Goal: Task Accomplishment & Management: Manage account settings

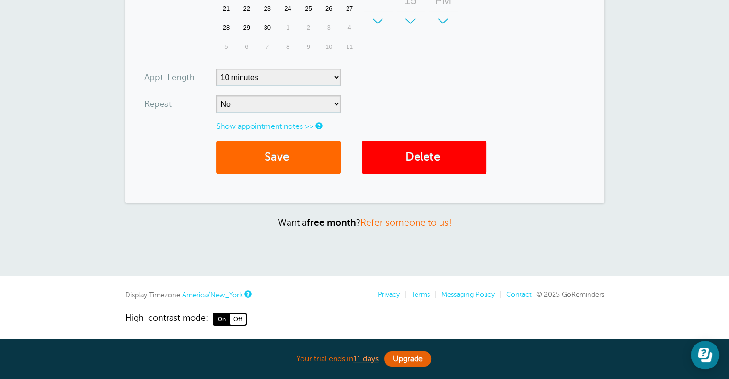
scroll to position [408, 0]
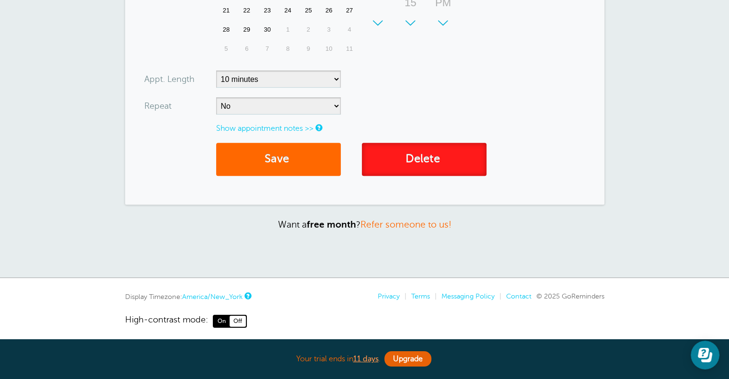
click at [423, 164] on link "Delete" at bounding box center [424, 159] width 125 height 33
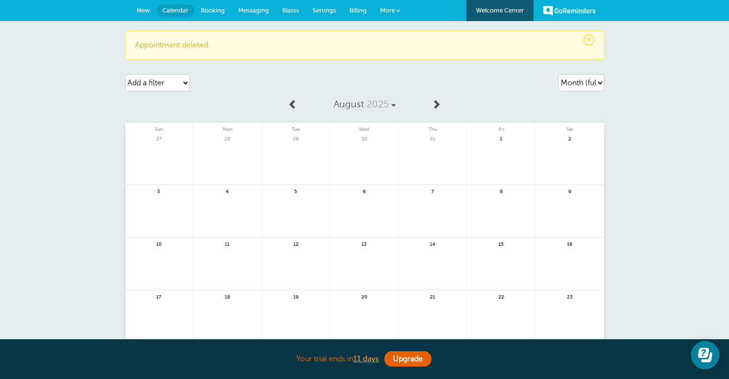
click at [255, 8] on span "Messaging" at bounding box center [253, 10] width 31 height 7
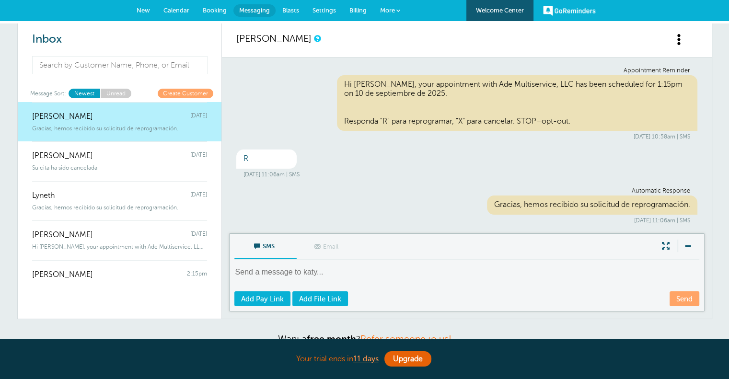
click at [159, 122] on div "Gracias, hemos recibido su solicitud de reprogramación." at bounding box center [119, 126] width 175 height 11
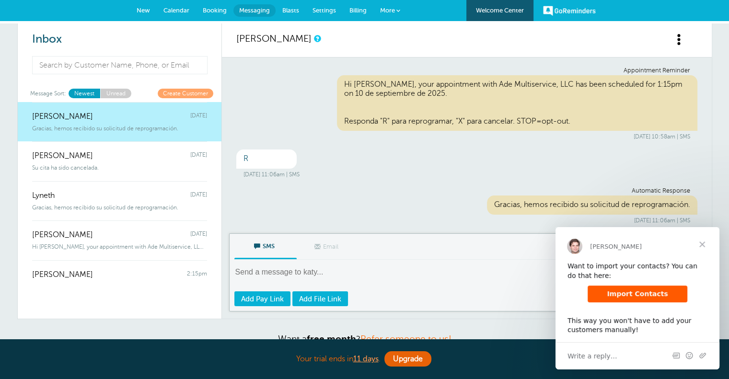
click at [641, 297] on span "Import Contacts" at bounding box center [637, 294] width 61 height 8
click at [678, 46] on span at bounding box center [679, 40] width 12 height 12
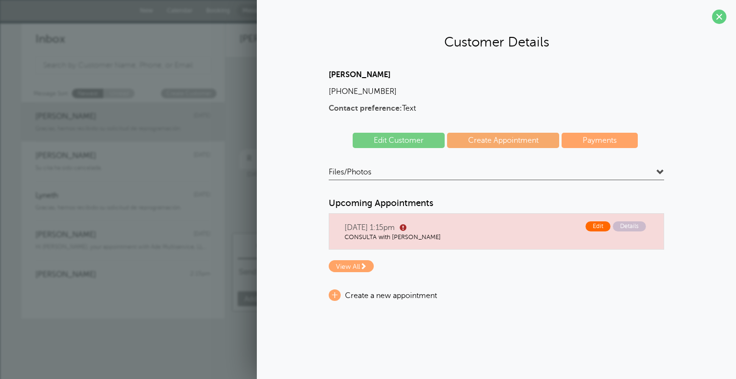
click at [599, 226] on span "Edit" at bounding box center [598, 226] width 25 height 10
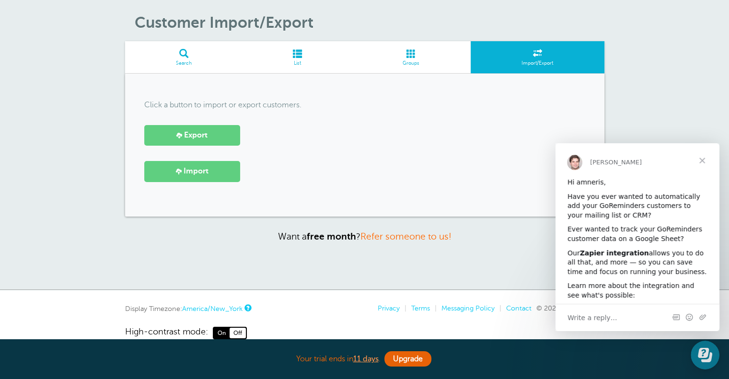
scroll to position [32, 0]
click at [194, 138] on span "Export" at bounding box center [195, 134] width 23 height 9
click at [572, 84] on div "Click a button to import or export customers. Export Import" at bounding box center [364, 144] width 479 height 143
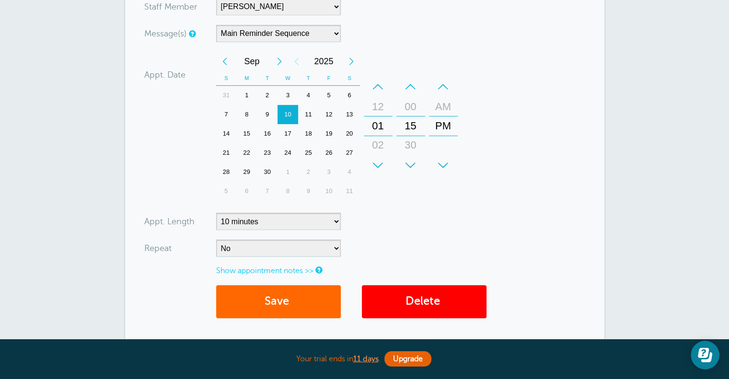
scroll to position [281, 0]
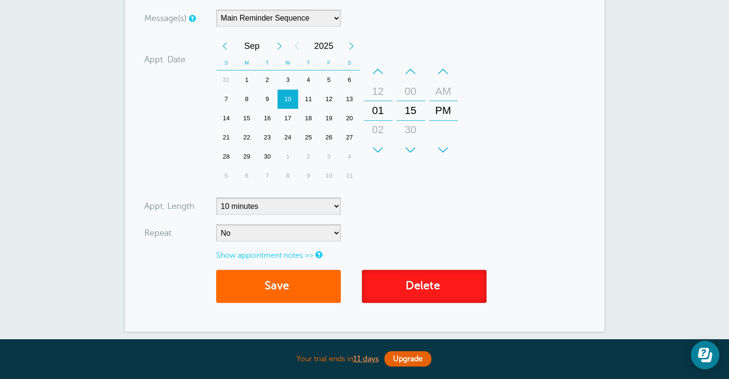
click at [412, 297] on link "Delete" at bounding box center [424, 286] width 125 height 33
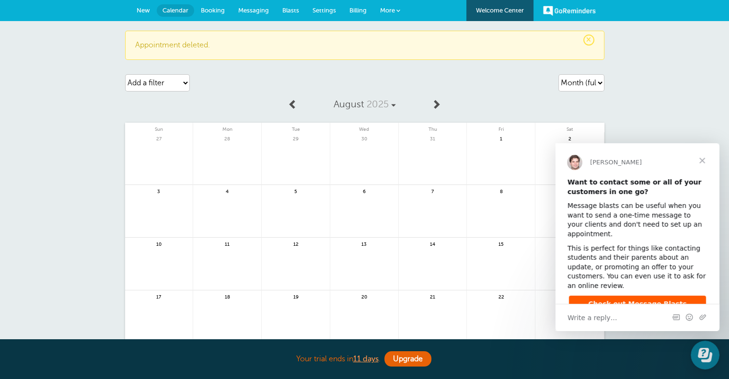
click at [247, 11] on span "Messaging" at bounding box center [253, 10] width 31 height 7
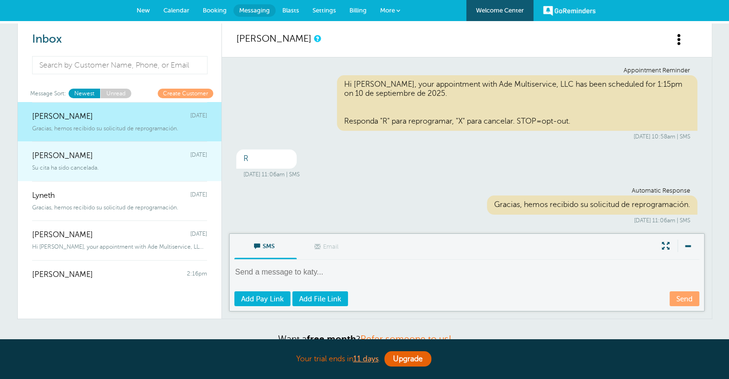
drag, startPoint x: 147, startPoint y: 127, endPoint x: 81, endPoint y: 173, distance: 80.6
click at [81, 173] on link "[PERSON_NAME] [DATE] Su cita ha sido cancelada." at bounding box center [120, 161] width 204 height 40
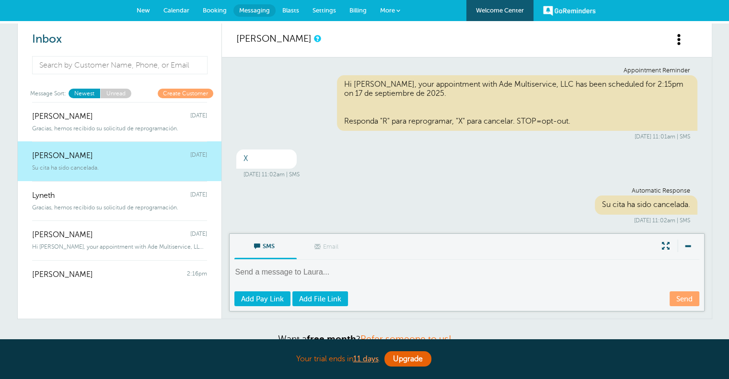
click at [675, 43] on span at bounding box center [679, 40] width 12 height 12
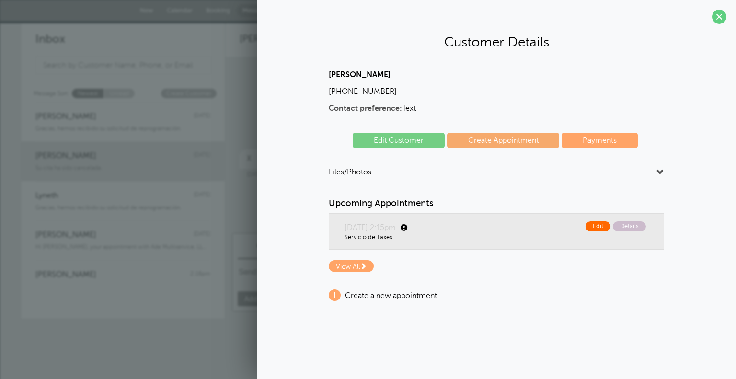
click at [596, 225] on span "Edit" at bounding box center [598, 226] width 25 height 10
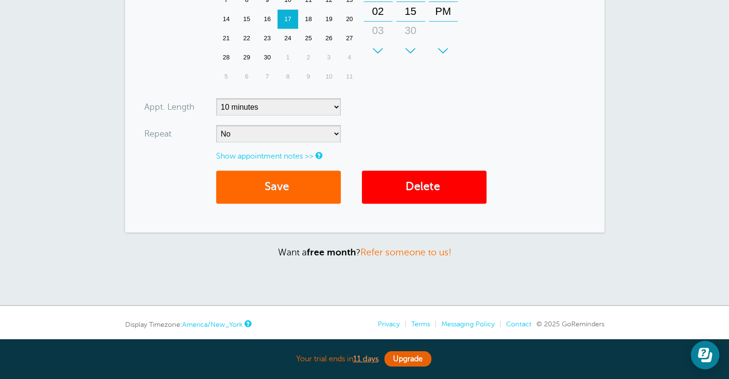
scroll to position [414, 0]
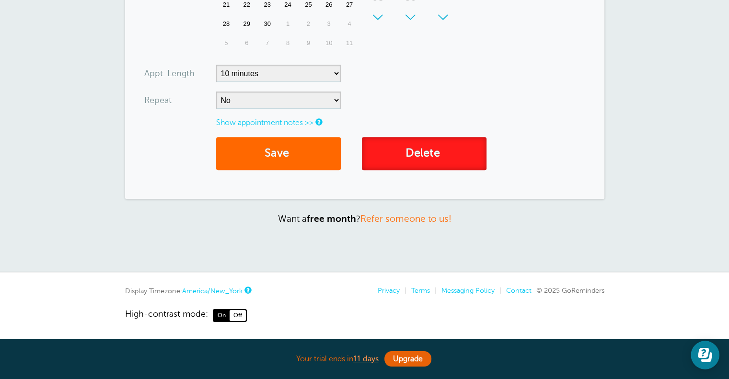
click at [415, 156] on link "Delete" at bounding box center [424, 153] width 125 height 33
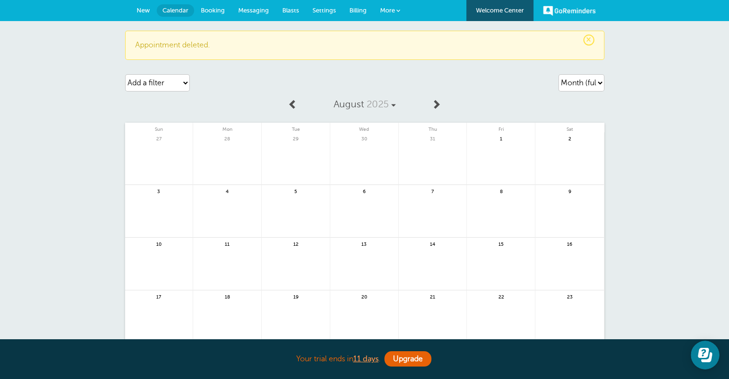
click at [253, 11] on span "Messaging" at bounding box center [253, 10] width 31 height 7
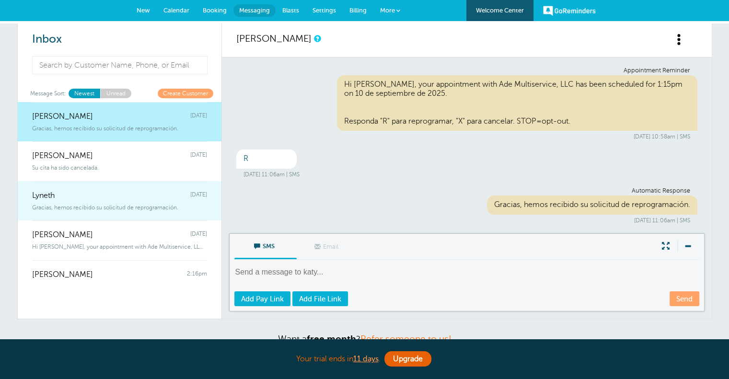
click at [169, 189] on div "Lyneth [DATE]" at bounding box center [119, 190] width 175 height 19
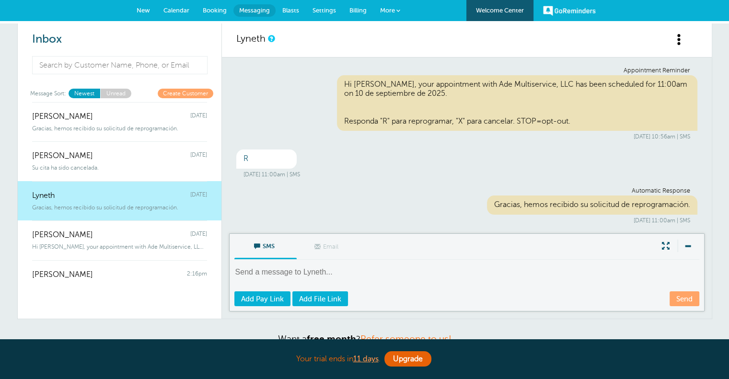
click at [681, 34] on span at bounding box center [679, 40] width 12 height 12
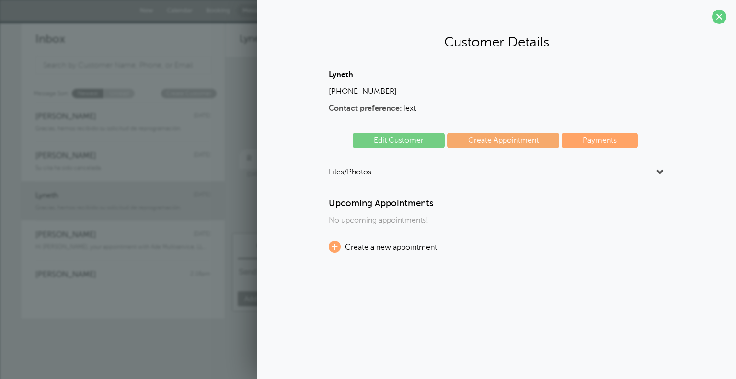
click at [497, 182] on div "Lyneth [PHONE_NUMBER] Contact preference: Text Edit Customer Create Appointment…" at bounding box center [496, 161] width 335 height 182
click at [428, 136] on link "Edit Customer" at bounding box center [399, 140] width 92 height 15
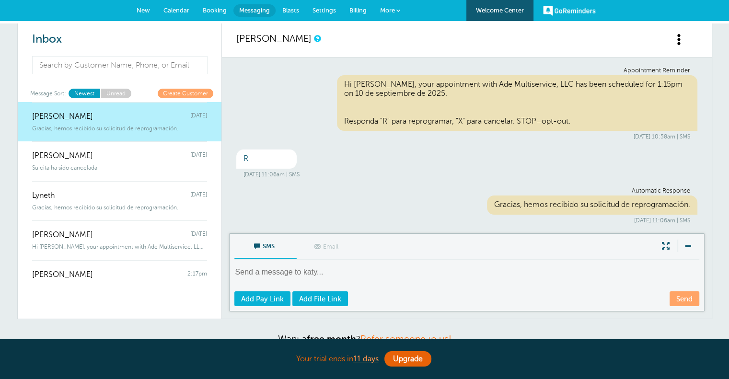
click at [682, 40] on span at bounding box center [679, 40] width 12 height 12
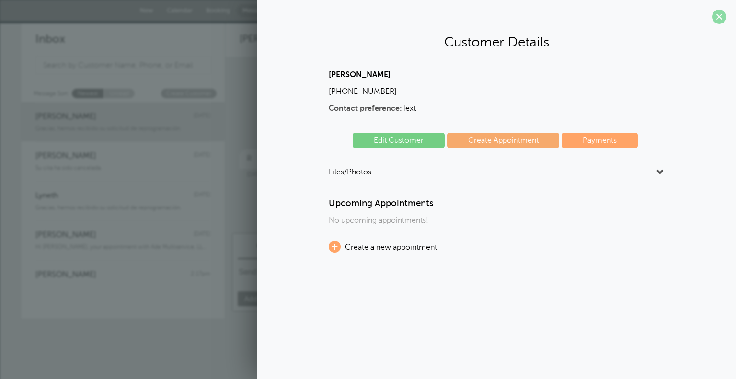
click at [716, 12] on span at bounding box center [719, 17] width 14 height 14
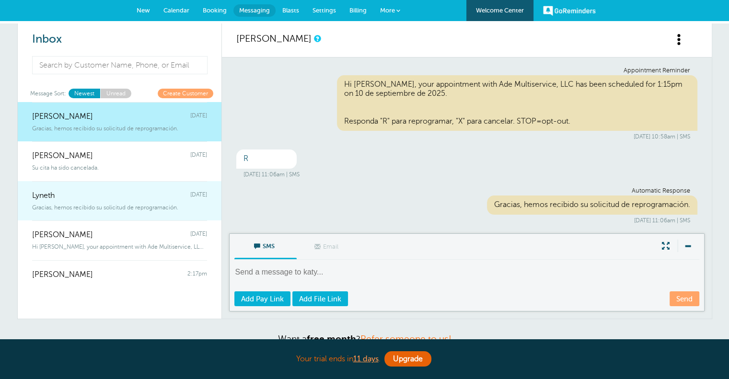
drag, startPoint x: 151, startPoint y: 192, endPoint x: 112, endPoint y: 196, distance: 39.6
click at [112, 196] on div "Lyneth Tuesday" at bounding box center [119, 190] width 175 height 19
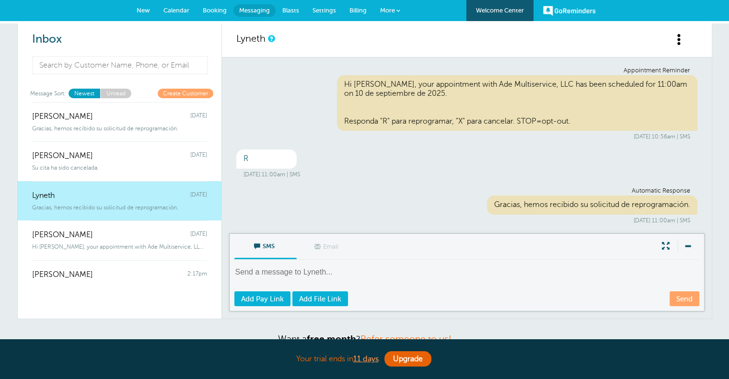
click at [680, 42] on span at bounding box center [679, 40] width 12 height 12
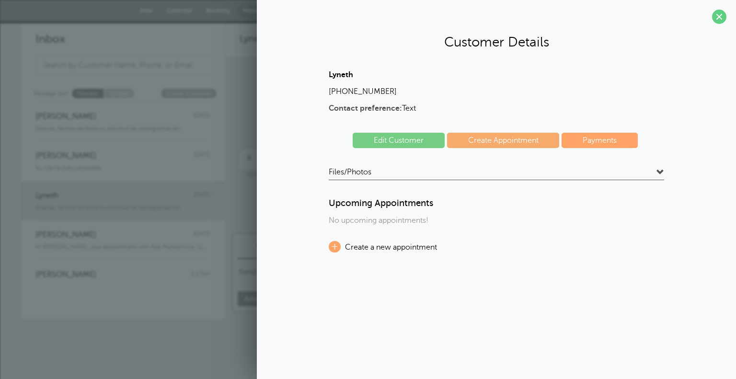
click at [719, 26] on section "Customer Details Lyneth (910) 660-2831 Contact preference: Text Edit Customer C…" at bounding box center [496, 137] width 479 height 275
click at [722, 12] on span at bounding box center [719, 17] width 14 height 14
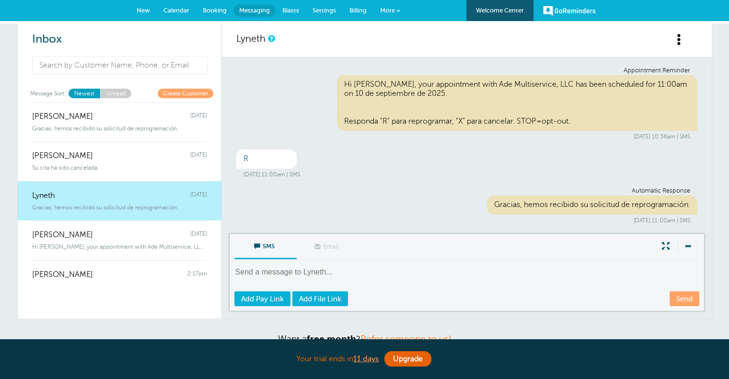
click at [180, 12] on span "Calendar" at bounding box center [176, 10] width 26 height 7
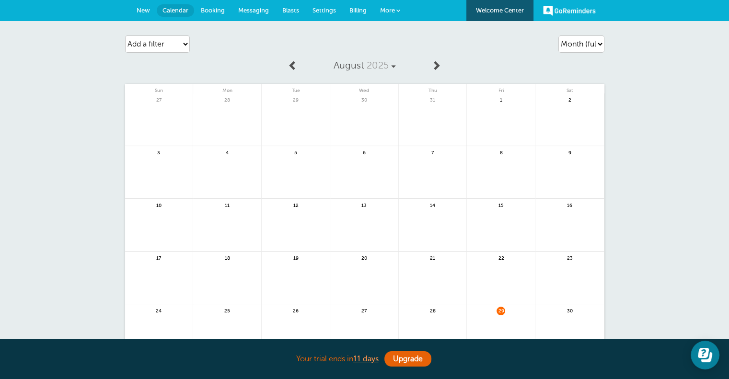
click at [215, 8] on span "Booking" at bounding box center [213, 10] width 24 height 7
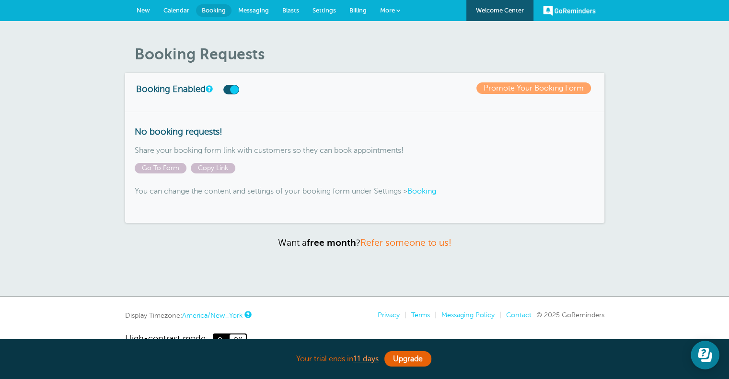
click at [332, 10] on span "Settings" at bounding box center [323, 10] width 23 height 7
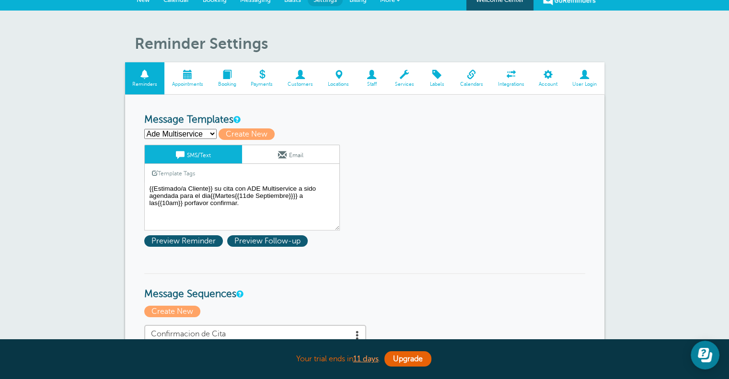
scroll to position [11, 0]
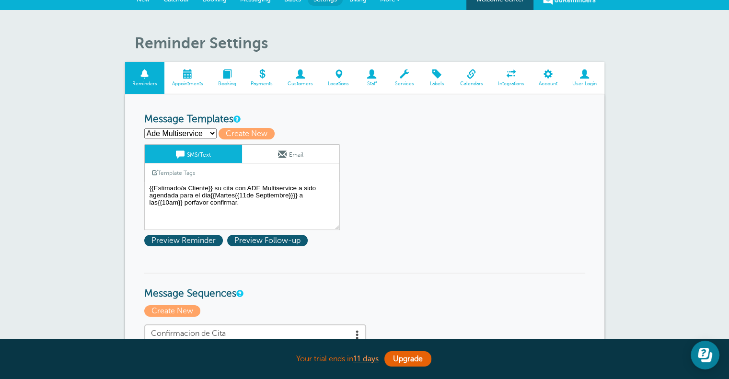
click at [184, 78] on span at bounding box center [187, 73] width 46 height 9
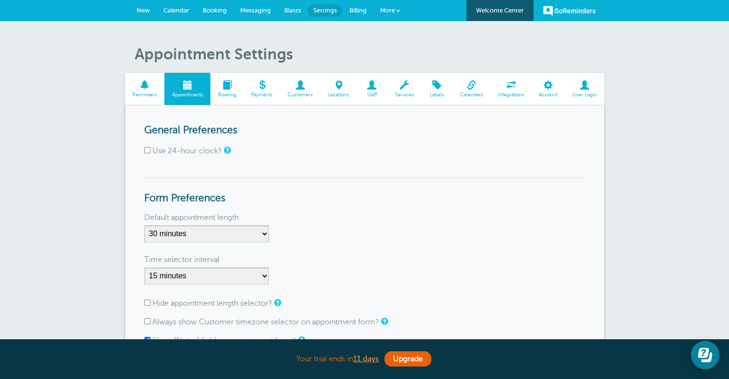
click at [152, 84] on span at bounding box center [145, 85] width 40 height 9
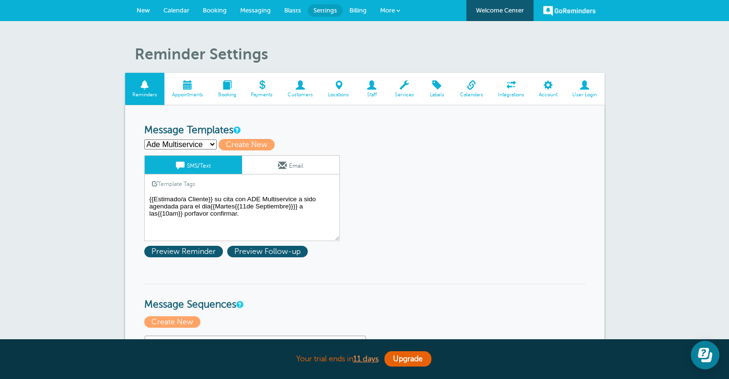
click at [209, 141] on select "Ade Multiservice First Reminder Second Reminder Third Reminder Create new..." at bounding box center [180, 144] width 72 height 10
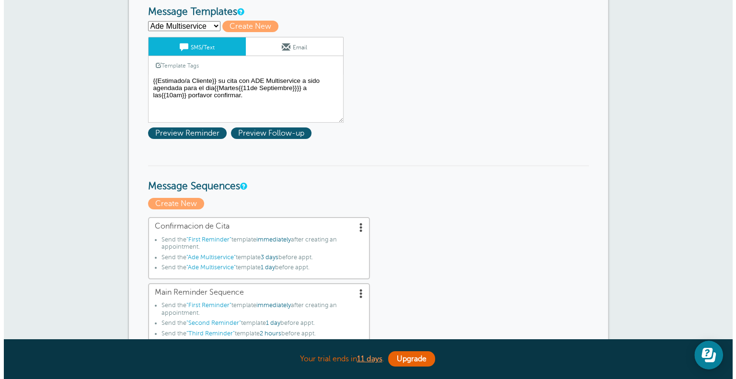
scroll to position [115, 0]
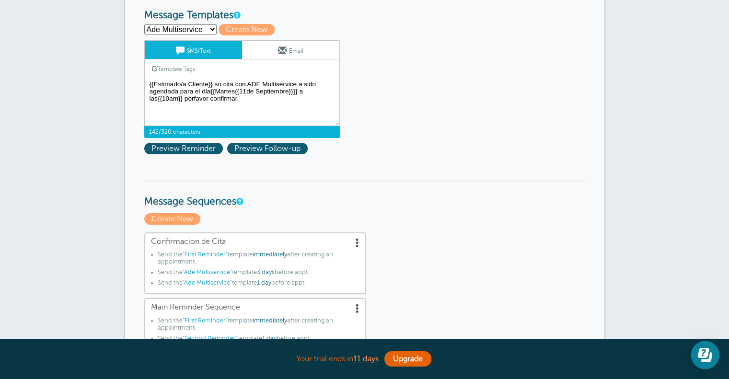
click at [187, 89] on textarea "{{Estimado/a Cliente}} su cita con ADE Multiservice a sido agendada para el dia…" at bounding box center [242, 102] width 196 height 48
click at [237, 148] on span "Preview Follow-up" at bounding box center [267, 149] width 81 height 12
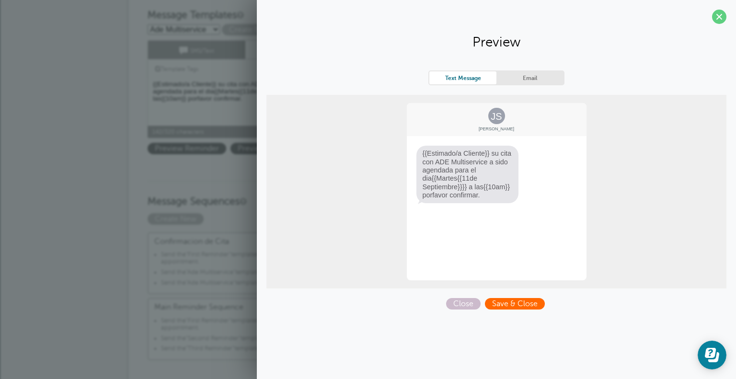
click at [501, 300] on span "Save & Close" at bounding box center [515, 304] width 60 height 12
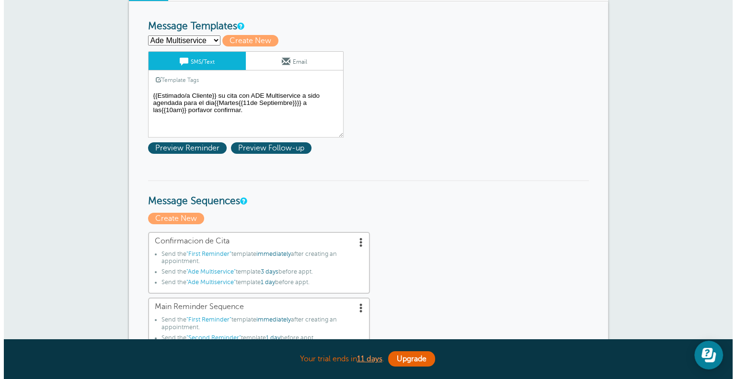
scroll to position [136, 0]
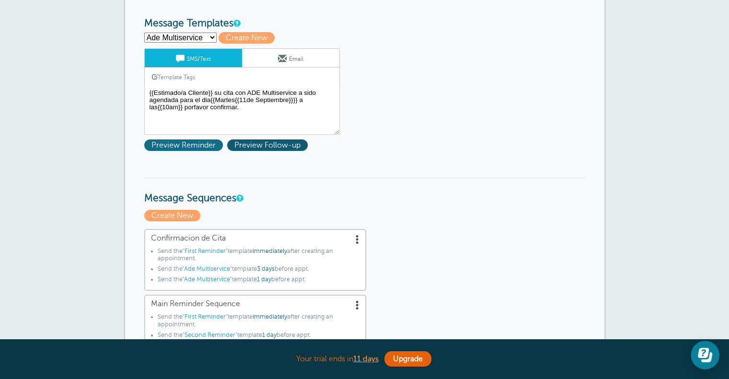
click at [164, 146] on span "Preview Reminder" at bounding box center [183, 145] width 79 height 12
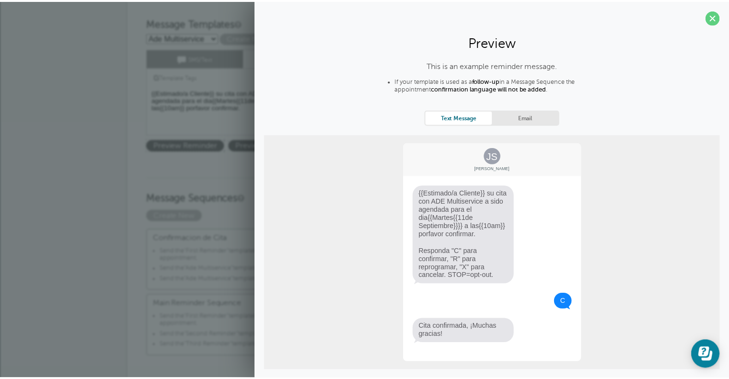
scroll to position [19, 0]
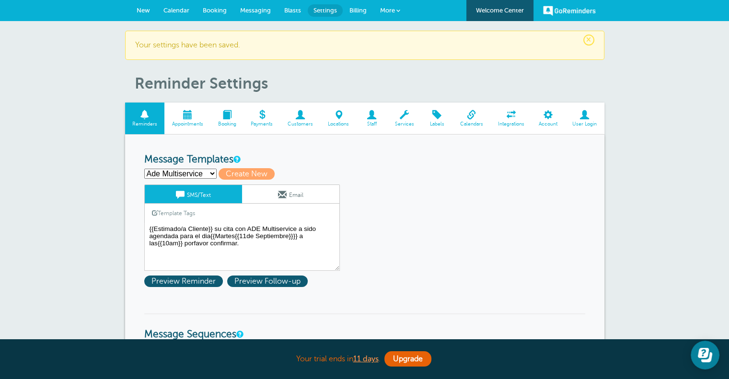
scroll to position [0, 0]
click at [255, 8] on span "Messaging" at bounding box center [255, 10] width 31 height 7
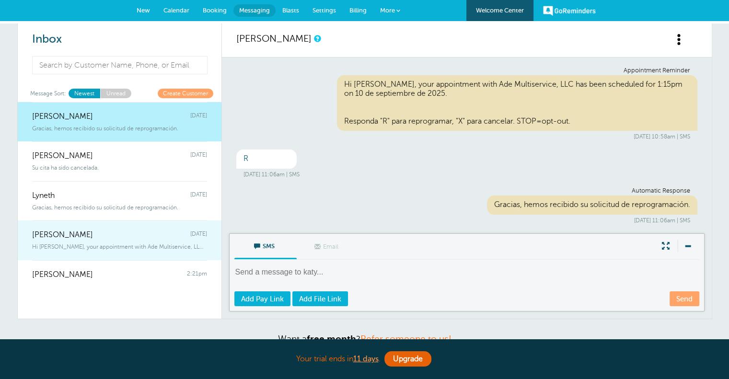
click at [146, 229] on div "[PERSON_NAME] [DATE]" at bounding box center [119, 229] width 175 height 19
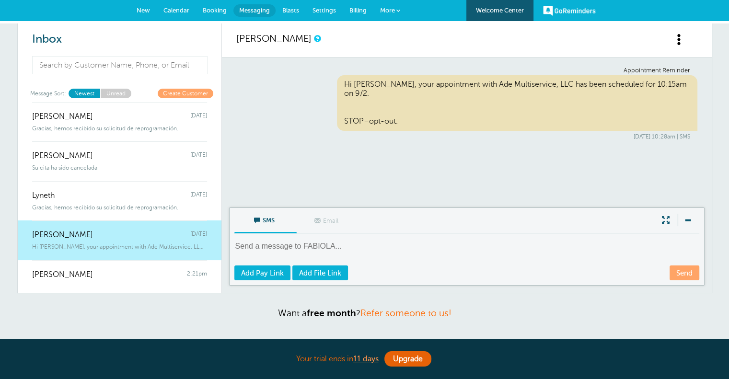
click at [305, 250] on textarea at bounding box center [467, 252] width 467 height 23
click at [264, 176] on div "Appointment Reminder Hi [PERSON_NAME], your appointment with Ade Multiservice, …" at bounding box center [467, 133] width 490 height 150
click at [318, 8] on span "Settings" at bounding box center [323, 10] width 23 height 7
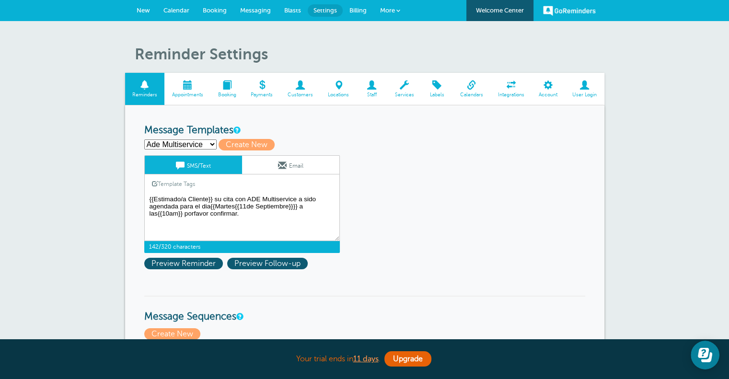
drag, startPoint x: 148, startPoint y: 197, endPoint x: 251, endPoint y: 225, distance: 106.8
click at [251, 225] on textarea "{{Estimado/a Cliente}} su cita con ADE Multiservice a sido agendada para el dia…" at bounding box center [242, 217] width 196 height 48
click at [254, 10] on span "Messaging" at bounding box center [255, 10] width 31 height 7
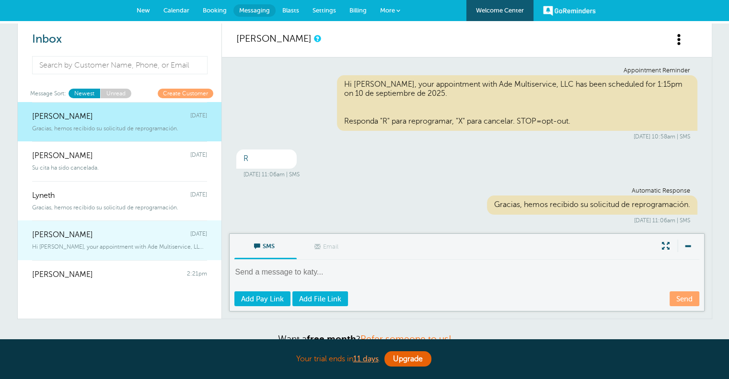
click at [138, 234] on div "[PERSON_NAME] [DATE]" at bounding box center [119, 229] width 175 height 19
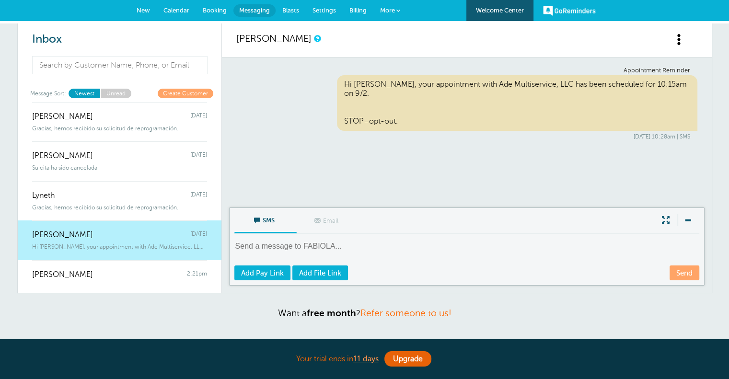
click at [289, 249] on textarea at bounding box center [467, 252] width 467 height 23
paste textarea "{{Estimado/a Cliente}} su cita con ADE Multiservice a sido agendada para el dia…"
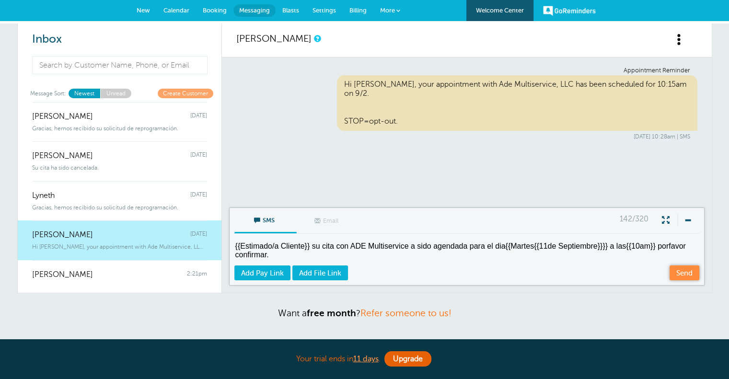
type textarea "{{Estimado/a Cliente}} su cita con ADE Multiservice a sido agendada para el dia…"
click at [680, 276] on link "Send" at bounding box center [684, 272] width 30 height 15
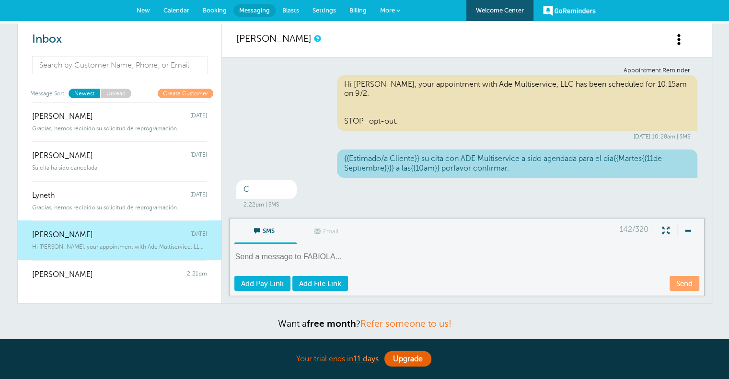
click at [460, 156] on div "{{Estimado/a Cliente}} su cita con ADE Multiservice a sido agendada para el dia…" at bounding box center [517, 164] width 360 height 28
drag, startPoint x: 460, startPoint y: 156, endPoint x: 681, endPoint y: 42, distance: 249.5
click at [681, 42] on span at bounding box center [679, 40] width 12 height 12
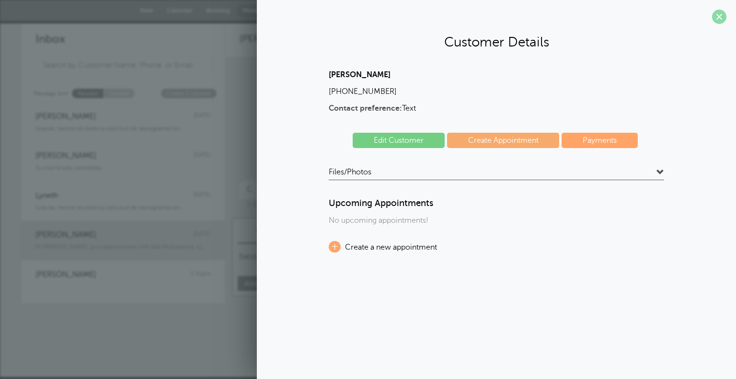
click at [715, 14] on span at bounding box center [719, 17] width 14 height 14
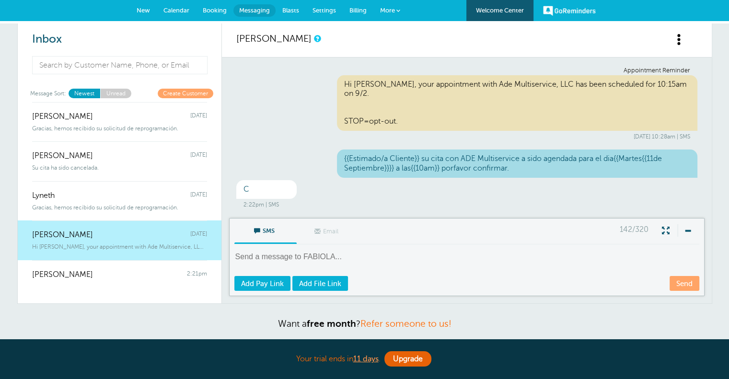
click at [328, 11] on span "Settings" at bounding box center [323, 10] width 23 height 7
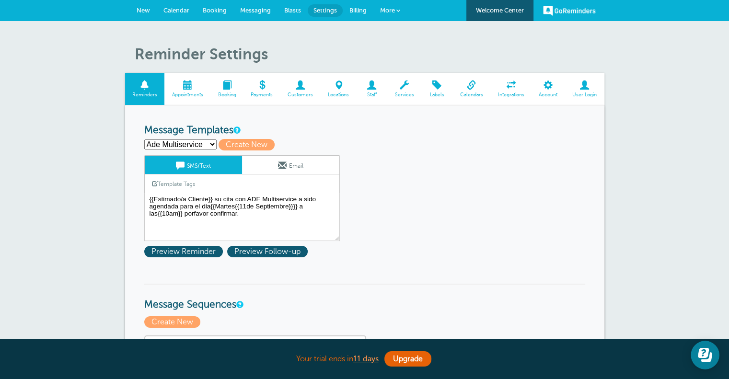
click at [224, 95] on span "Booking" at bounding box center [226, 95] width 23 height 6
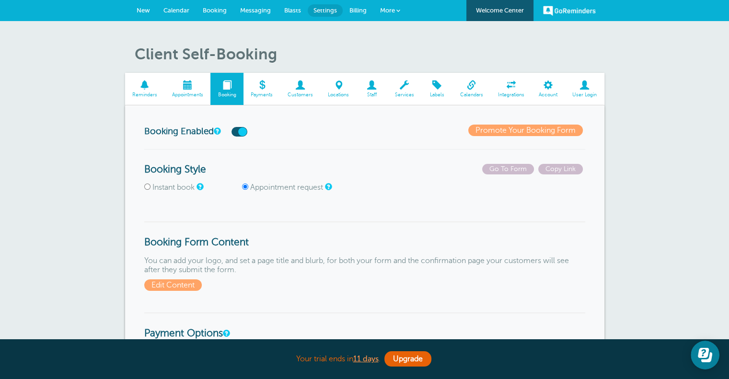
click at [264, 87] on span at bounding box center [261, 85] width 37 height 9
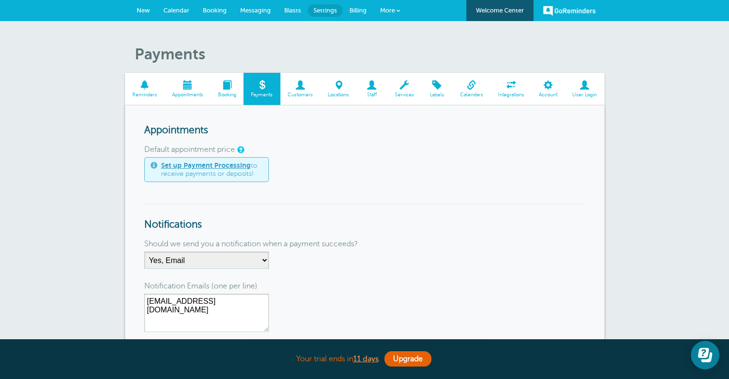
click at [307, 92] on span "Customers" at bounding box center [300, 95] width 31 height 6
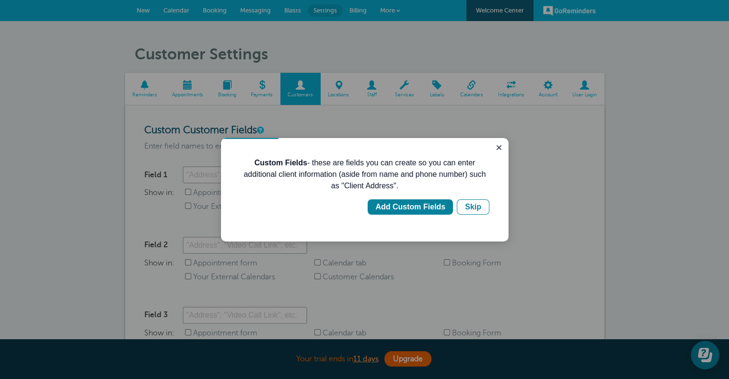
drag, startPoint x: 504, startPoint y: 147, endPoint x: 372, endPoint y: 97, distance: 141.3
click at [372, 138] on html "Custom Fields - these are fields you can create so you can enter additional cli…" at bounding box center [365, 190] width 288 height 104
click at [496, 148] on icon "Close guide" at bounding box center [499, 148] width 8 height 8
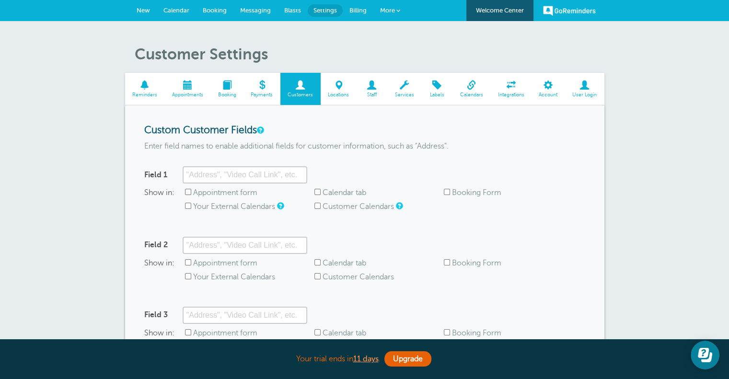
click at [334, 91] on link "Locations" at bounding box center [339, 89] width 36 height 32
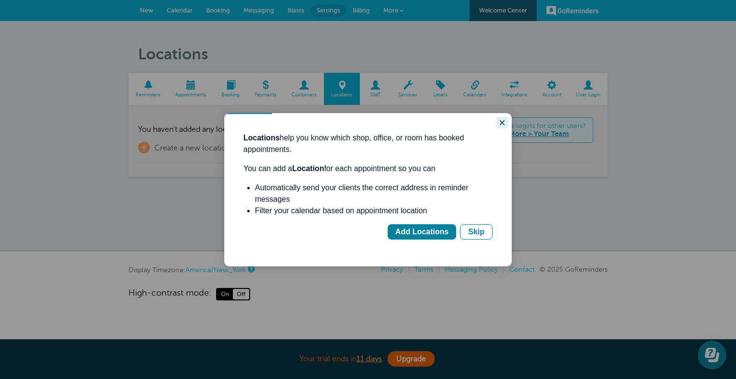
click at [505, 124] on icon "Close guide" at bounding box center [502, 123] width 8 height 8
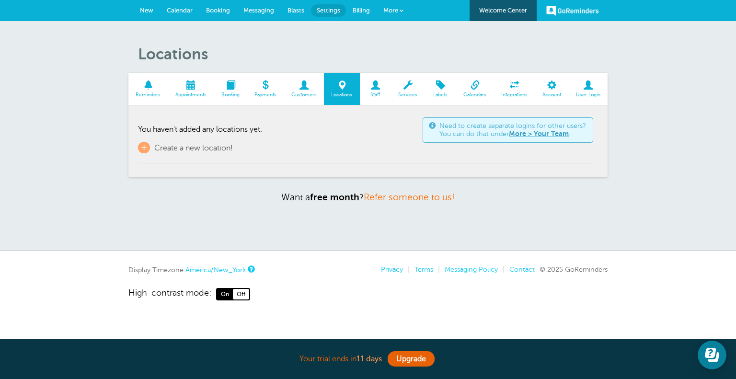
click at [379, 92] on span "Staff" at bounding box center [376, 95] width 22 height 6
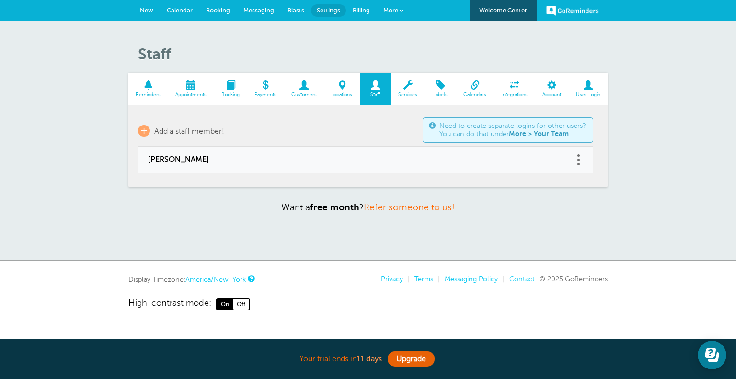
click at [405, 88] on span at bounding box center [408, 85] width 34 height 9
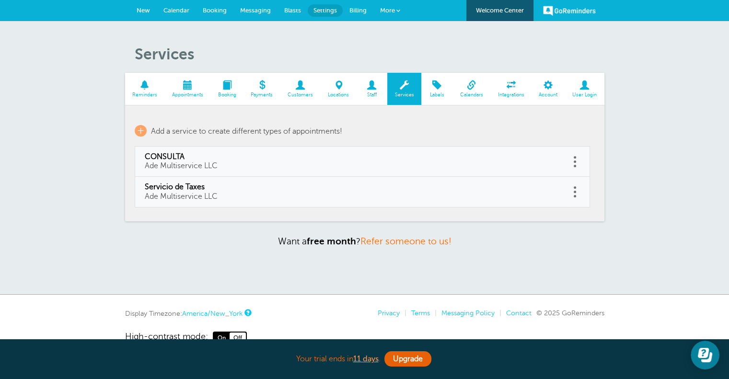
click at [430, 90] on span at bounding box center [436, 85] width 31 height 9
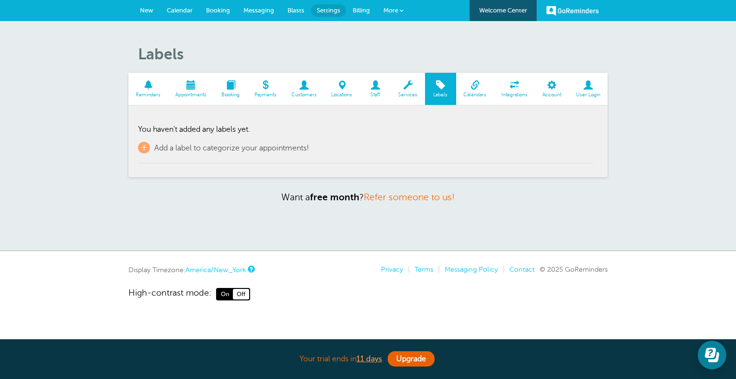
click at [476, 90] on span at bounding box center [475, 85] width 38 height 9
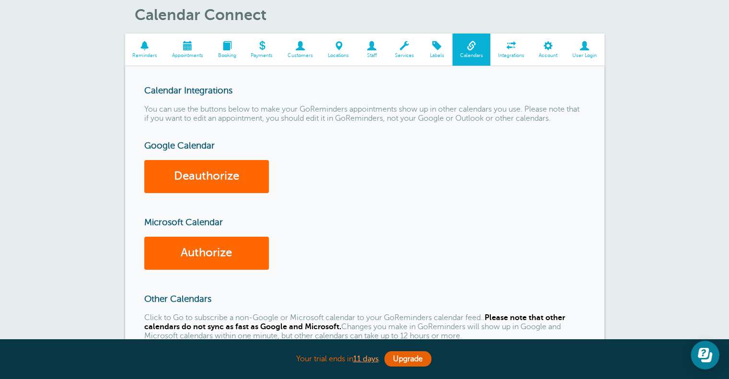
scroll to position [23, 0]
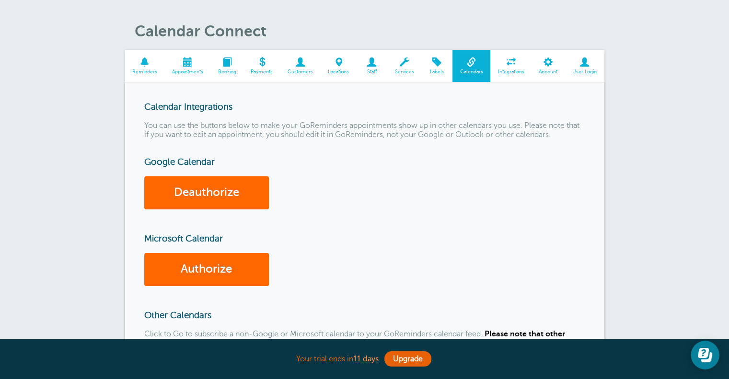
click at [506, 73] on span "Integrations" at bounding box center [511, 72] width 32 height 6
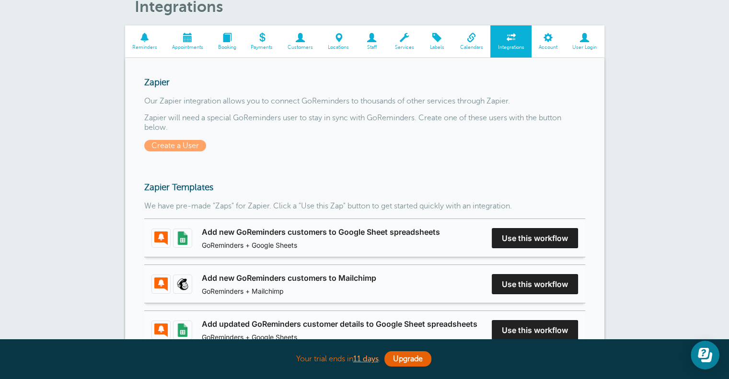
scroll to position [47, 0]
click at [146, 40] on span at bounding box center [145, 38] width 40 height 9
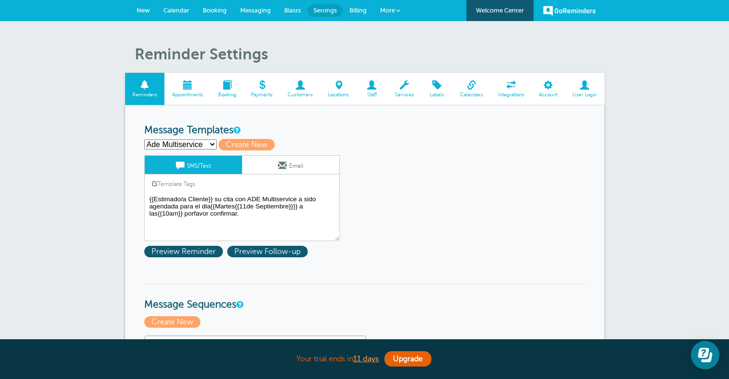
click at [172, 164] on link "SMS/Text" at bounding box center [193, 165] width 97 height 18
click at [265, 9] on span "Messaging" at bounding box center [255, 10] width 31 height 7
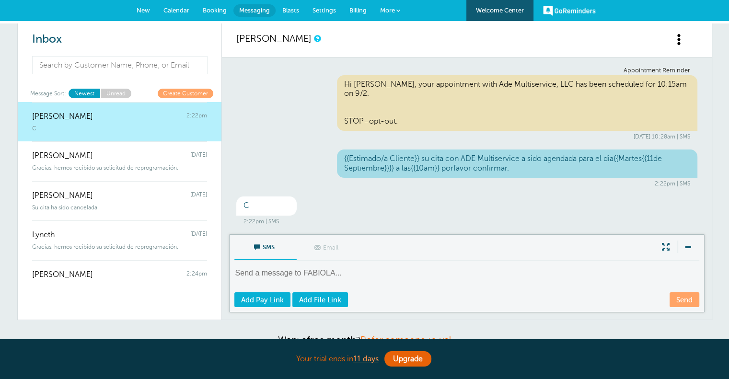
click at [678, 47] on link at bounding box center [685, 45] width 24 height 24
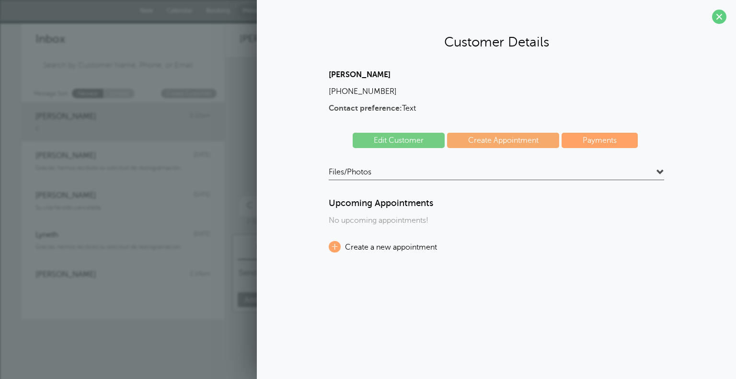
click at [661, 172] on span at bounding box center [661, 173] width 8 height 8
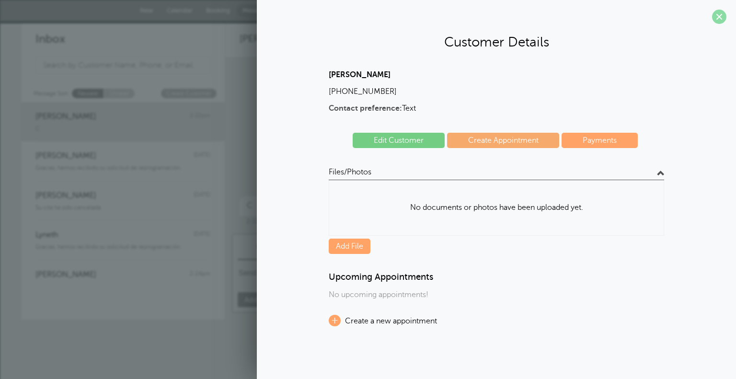
click at [715, 18] on span at bounding box center [719, 17] width 14 height 14
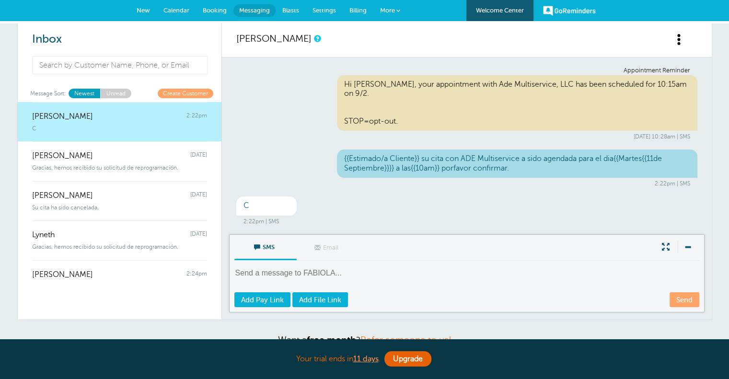
click at [391, 12] on span "More" at bounding box center [387, 10] width 15 height 7
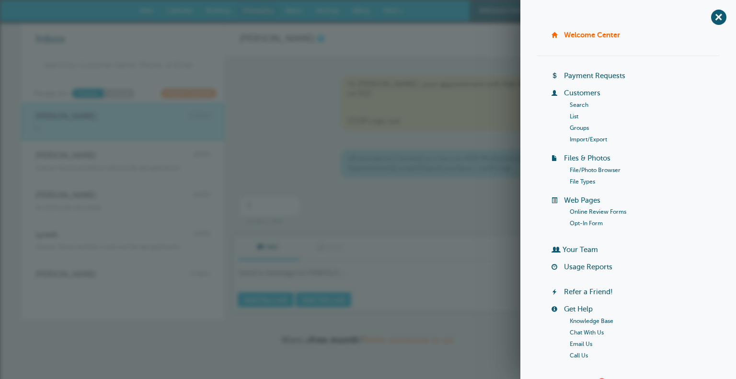
click at [586, 34] on link "Welcome Center" at bounding box center [592, 35] width 56 height 8
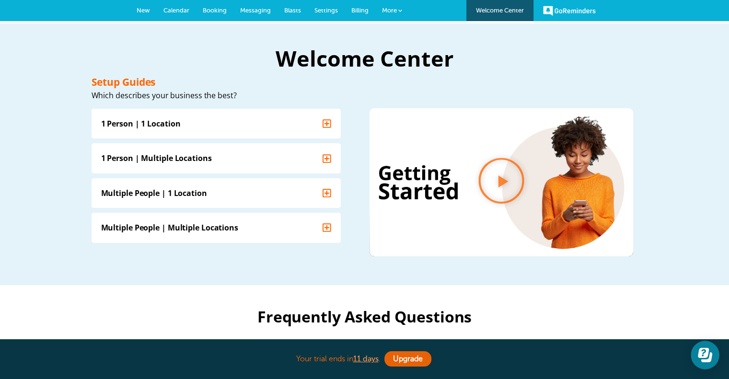
click at [147, 8] on span "New" at bounding box center [143, 10] width 13 height 7
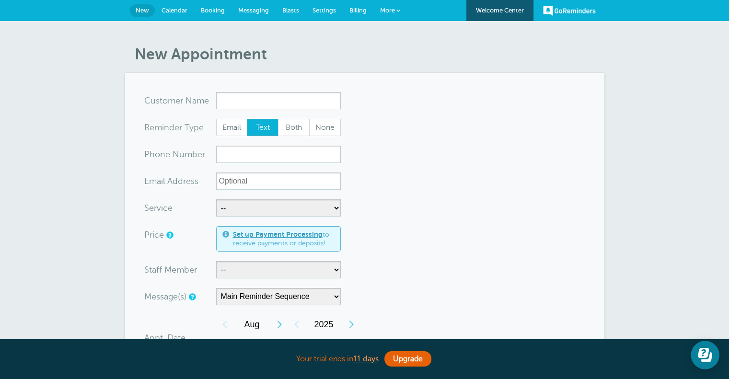
click at [176, 10] on span "Calendar" at bounding box center [174, 10] width 26 height 7
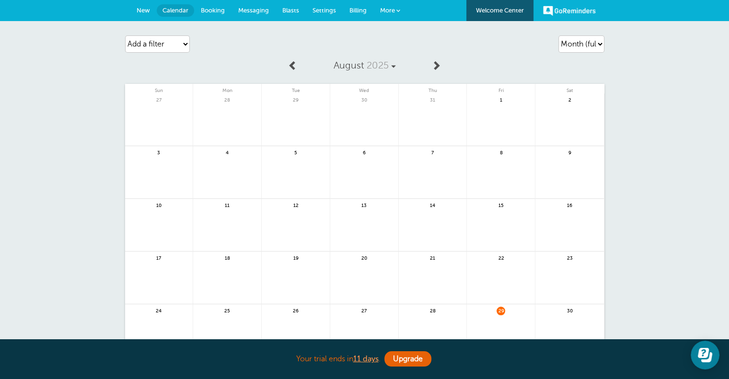
click at [212, 8] on span "Booking" at bounding box center [213, 10] width 24 height 7
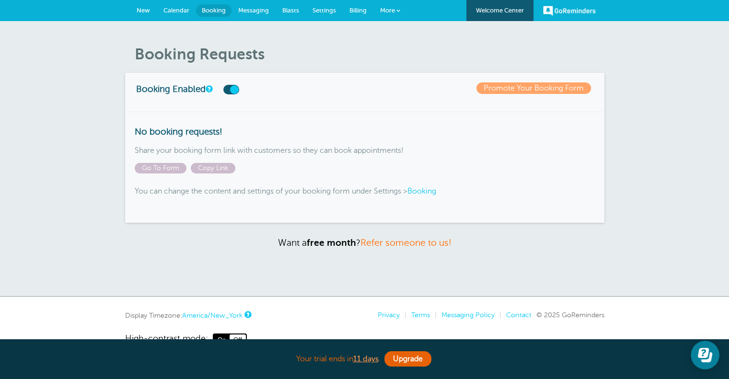
click at [326, 7] on span "Settings" at bounding box center [323, 10] width 23 height 7
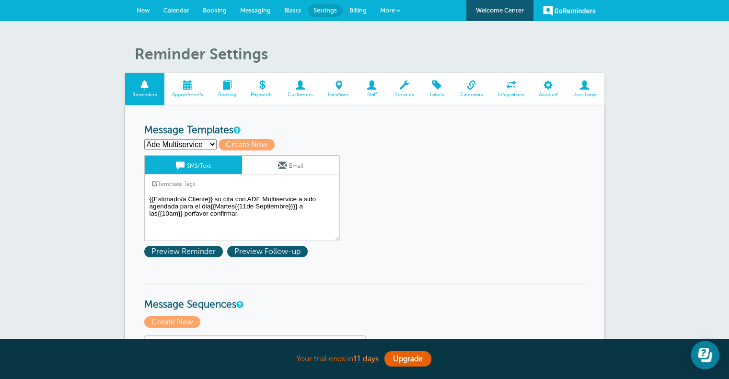
click at [578, 89] on span at bounding box center [584, 85] width 39 height 9
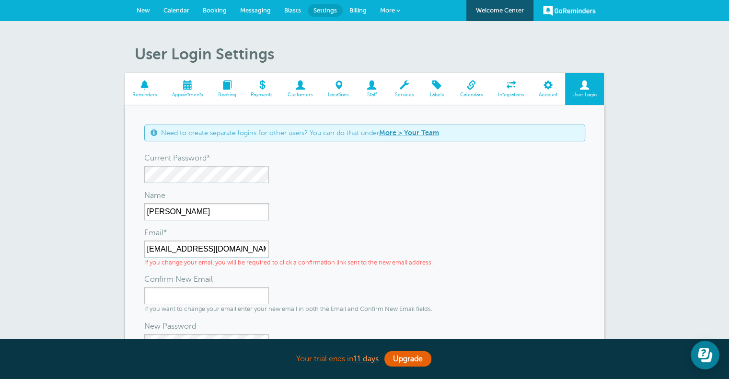
click at [558, 8] on link "GoReminders" at bounding box center [569, 10] width 53 height 21
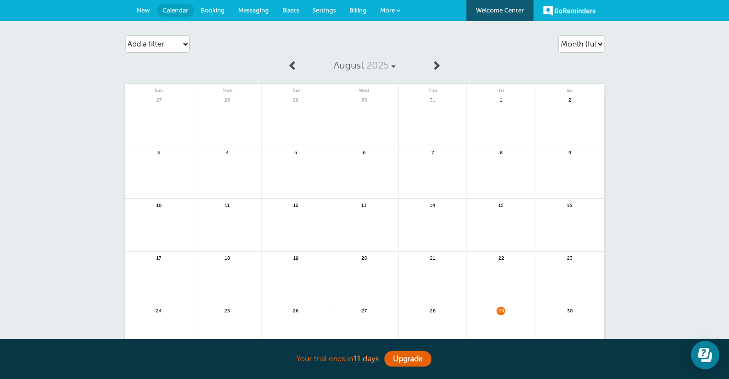
click at [516, 8] on link "Welcome Center" at bounding box center [499, 10] width 67 height 21
